Goal: Task Accomplishment & Management: Manage account settings

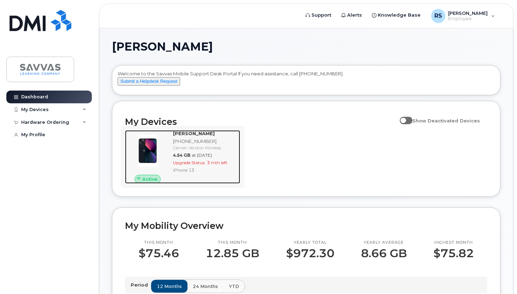
click at [184, 165] on span "Upgrade Status:" at bounding box center [189, 162] width 33 height 5
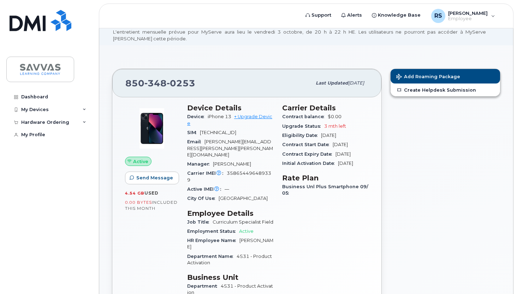
scroll to position [30, 0]
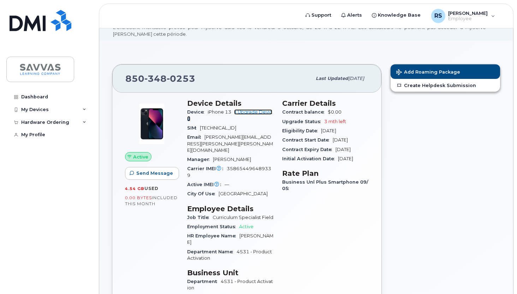
click at [258, 113] on link "+ Upgrade Device" at bounding box center [229, 115] width 85 height 12
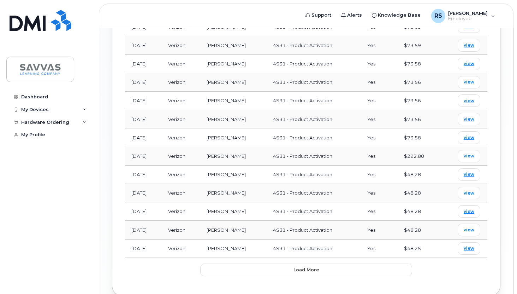
scroll to position [645, 0]
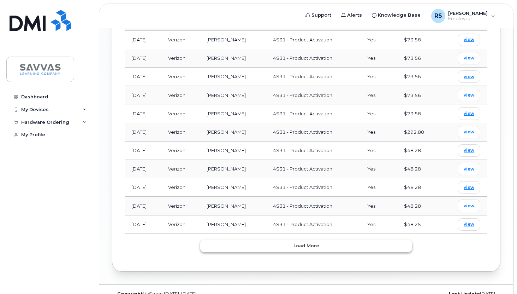
click at [304, 242] on span "Load more" at bounding box center [307, 245] width 26 height 7
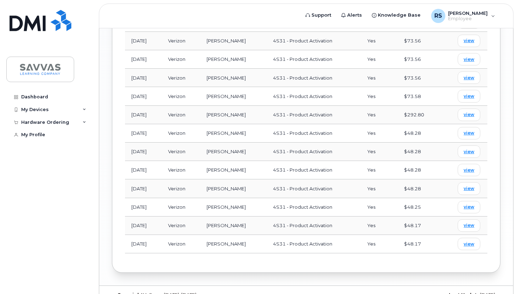
scroll to position [663, 0]
click at [475, 107] on link "view" at bounding box center [469, 113] width 23 height 12
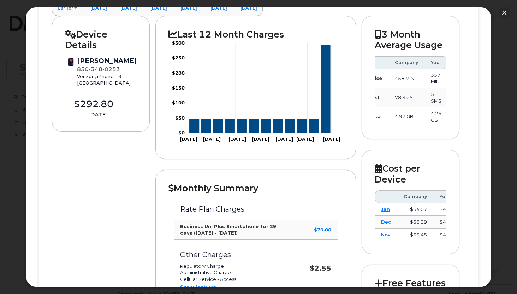
scroll to position [0, 0]
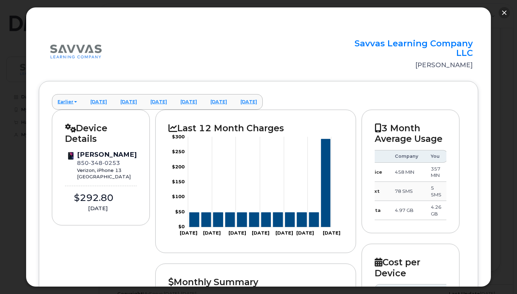
click at [506, 13] on button "button" at bounding box center [504, 12] width 11 height 11
